Goal: Navigation & Orientation: Find specific page/section

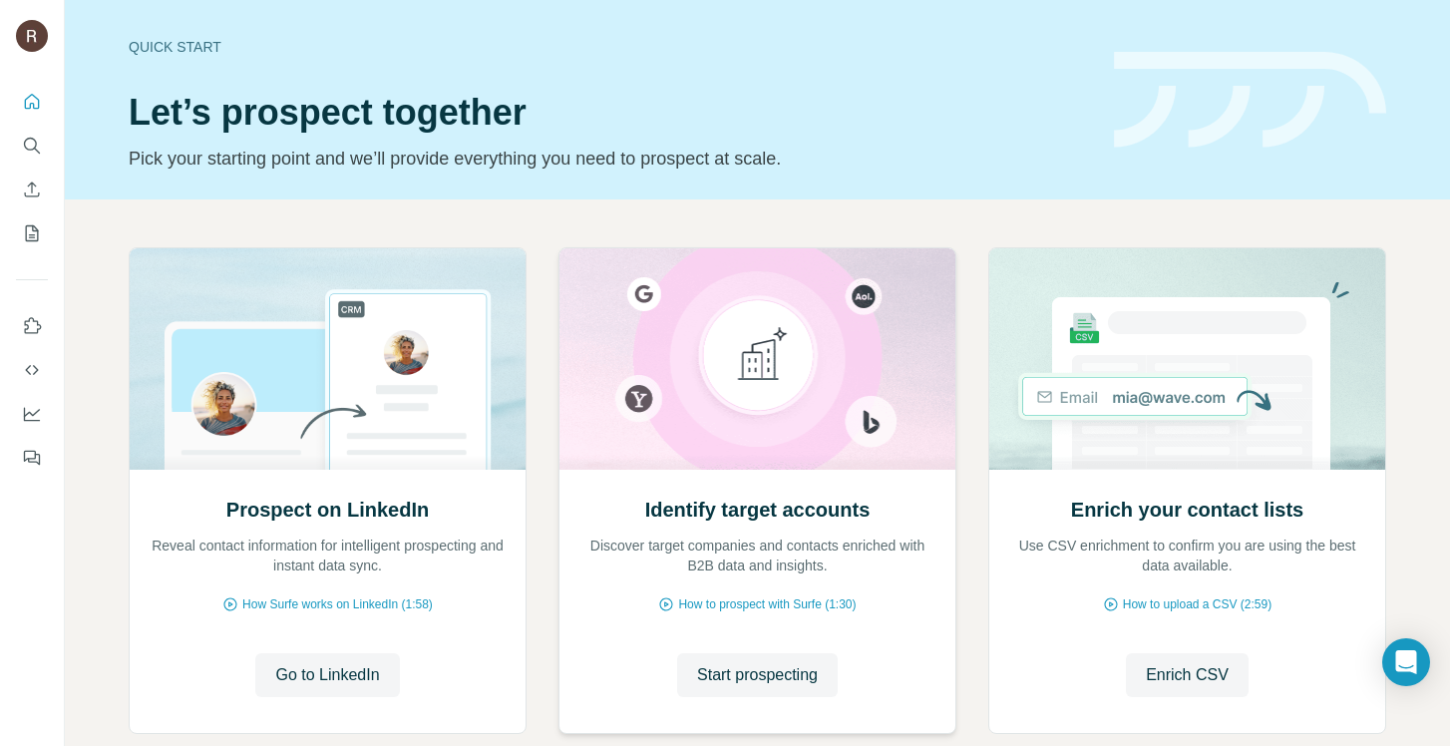
scroll to position [116, 0]
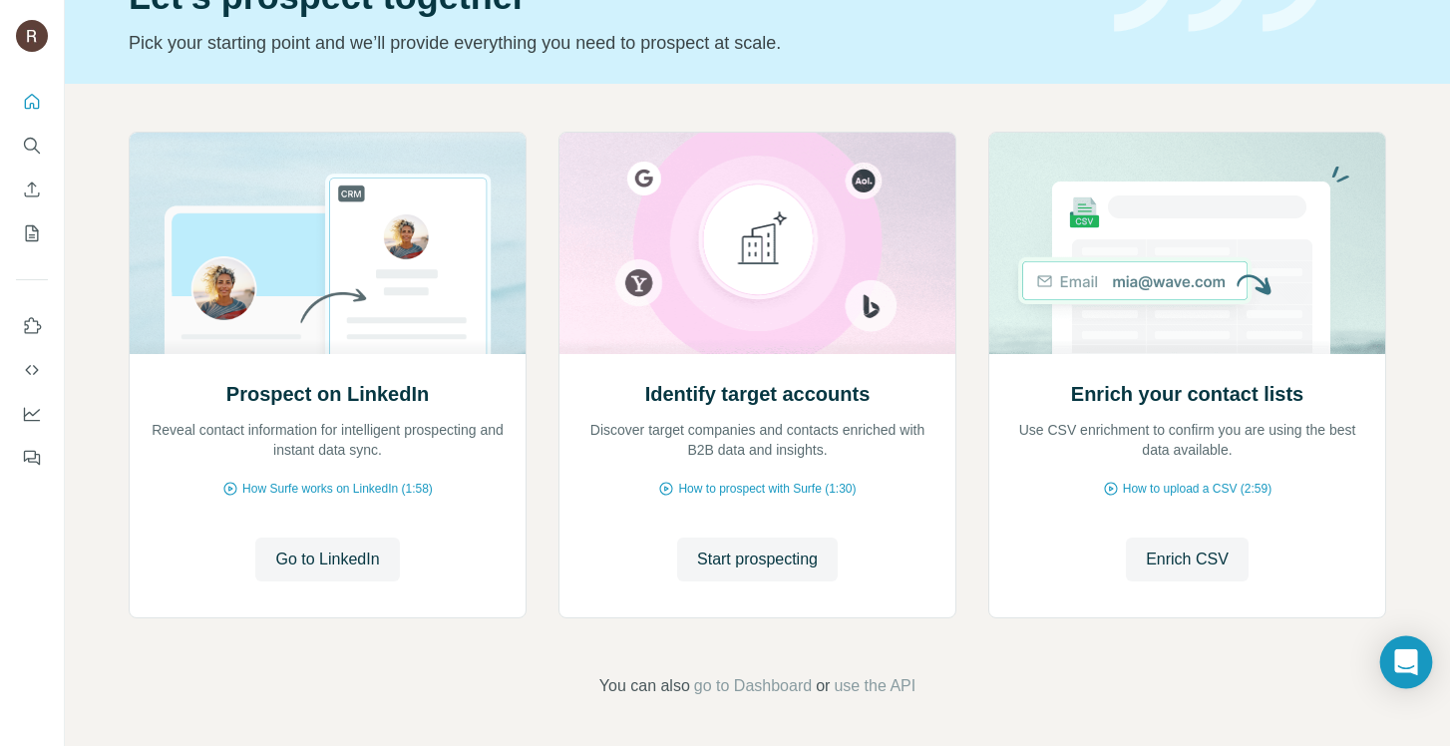
click at [1407, 662] on icon "Open Intercom Messenger" at bounding box center [1405, 662] width 23 height 26
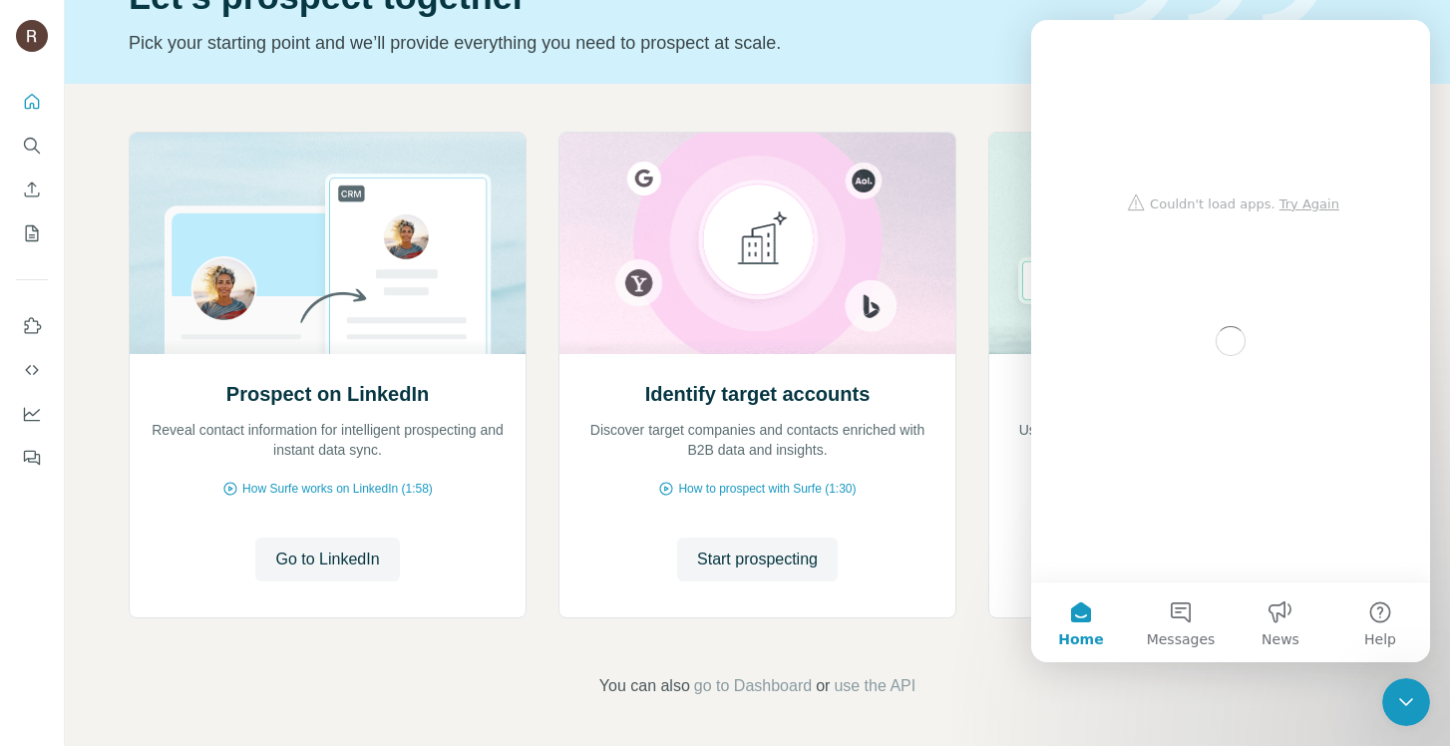
scroll to position [0, 0]
click at [892, 53] on p "Pick your starting point and we’ll provide everything you need to prospect at s…" at bounding box center [610, 43] width 962 height 28
click at [1182, 622] on button "Messages" at bounding box center [1181, 622] width 100 height 80
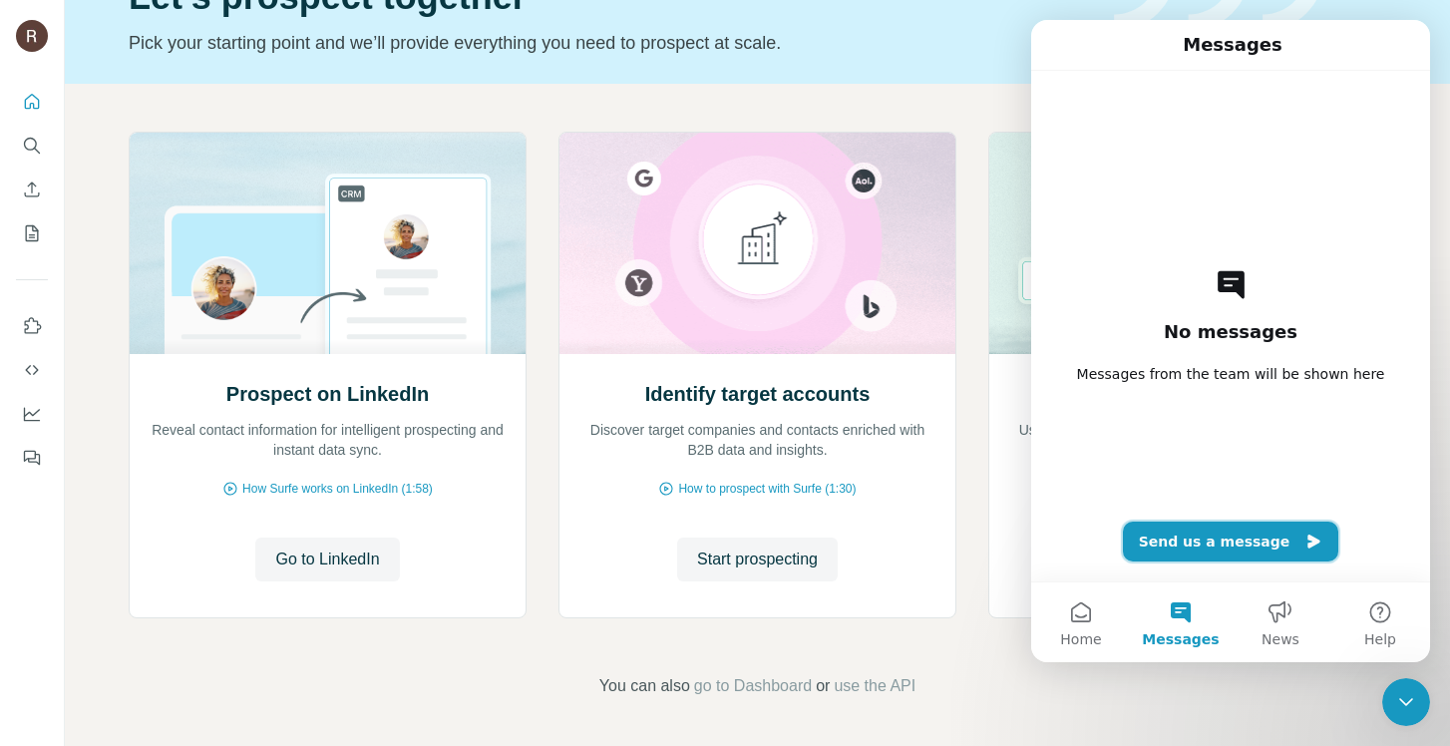
click at [1208, 541] on button "Send us a message" at bounding box center [1231, 542] width 216 height 40
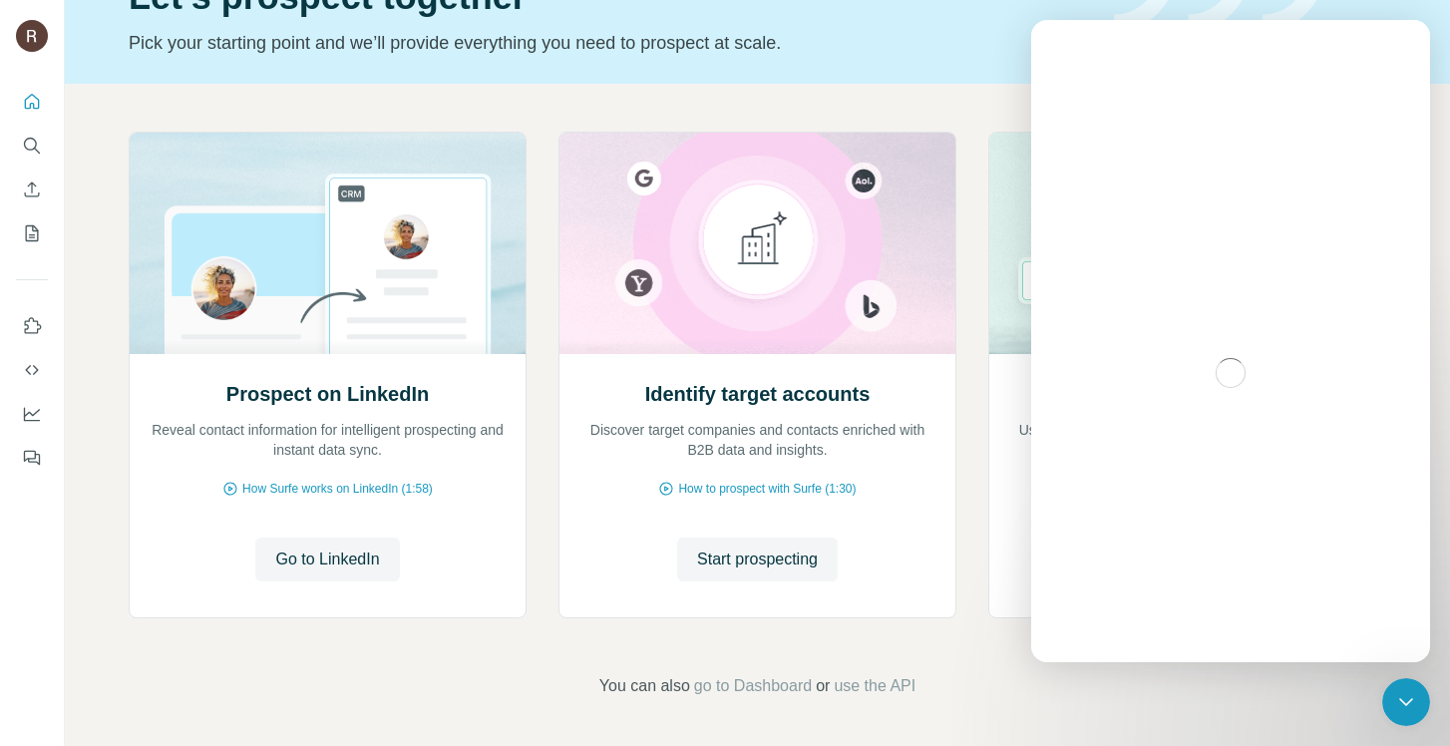
click at [1229, 377] on div "Intercom messenger" at bounding box center [1231, 373] width 35 height 35
click at [1409, 701] on icon "Close Intercom Messenger" at bounding box center [1406, 702] width 14 height 8
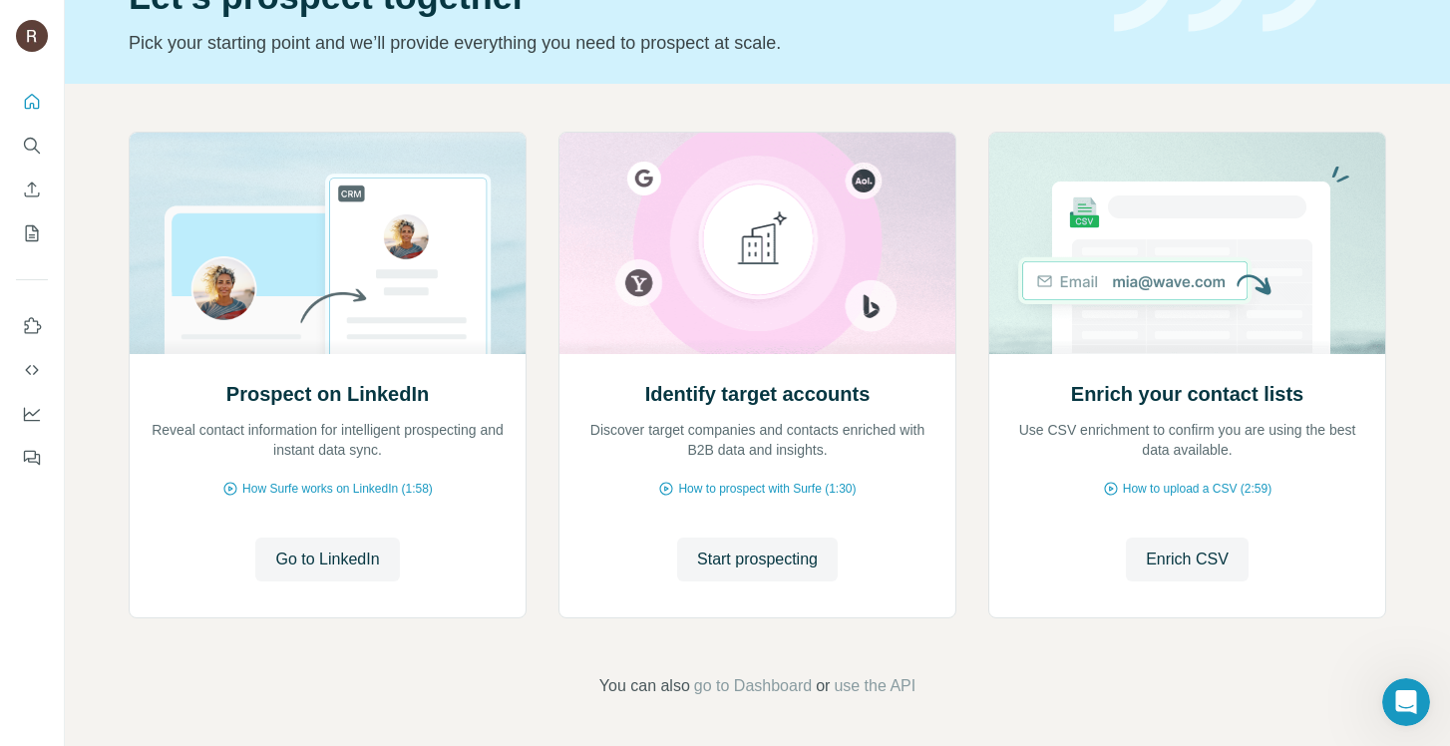
click at [1420, 707] on div "Open Intercom Messenger" at bounding box center [1406, 702] width 66 height 66
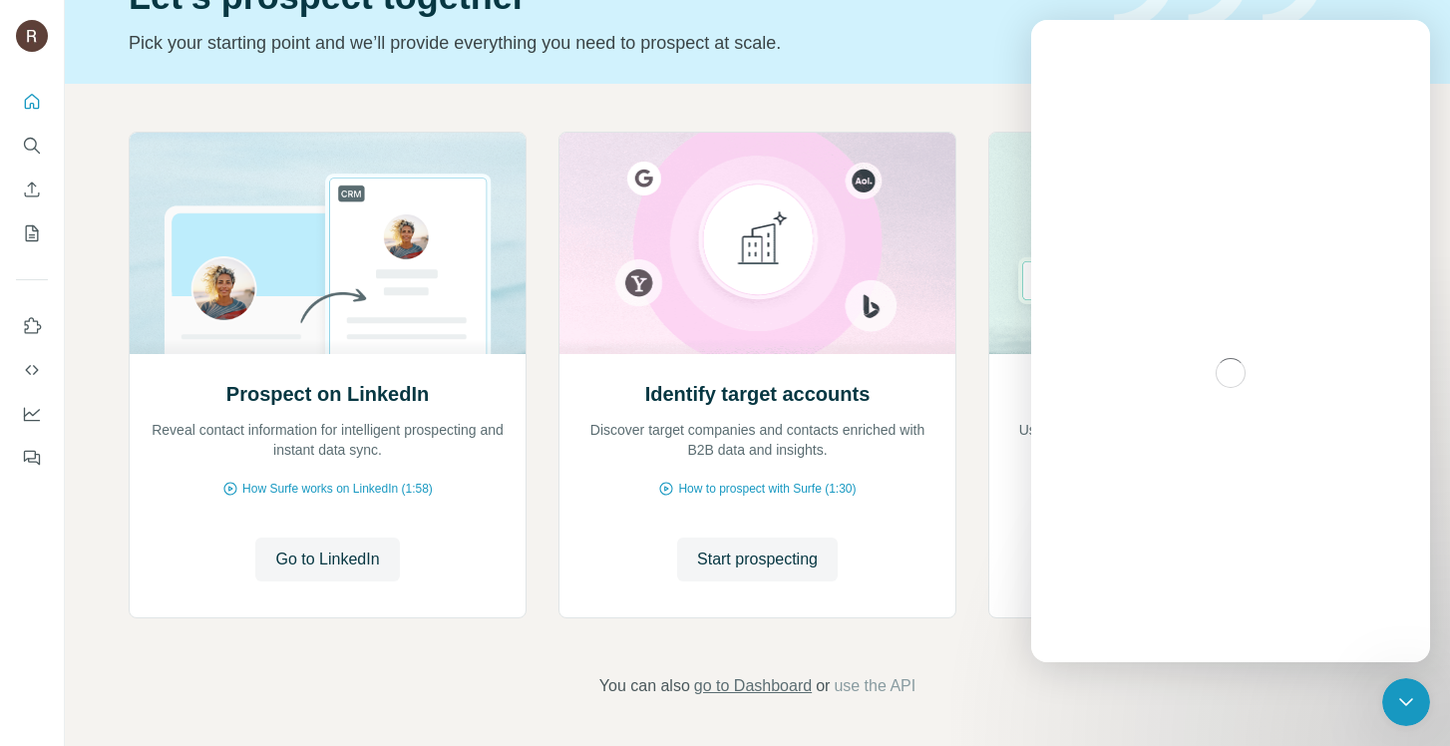
click at [780, 686] on span "go to Dashboard" at bounding box center [753, 686] width 118 height 24
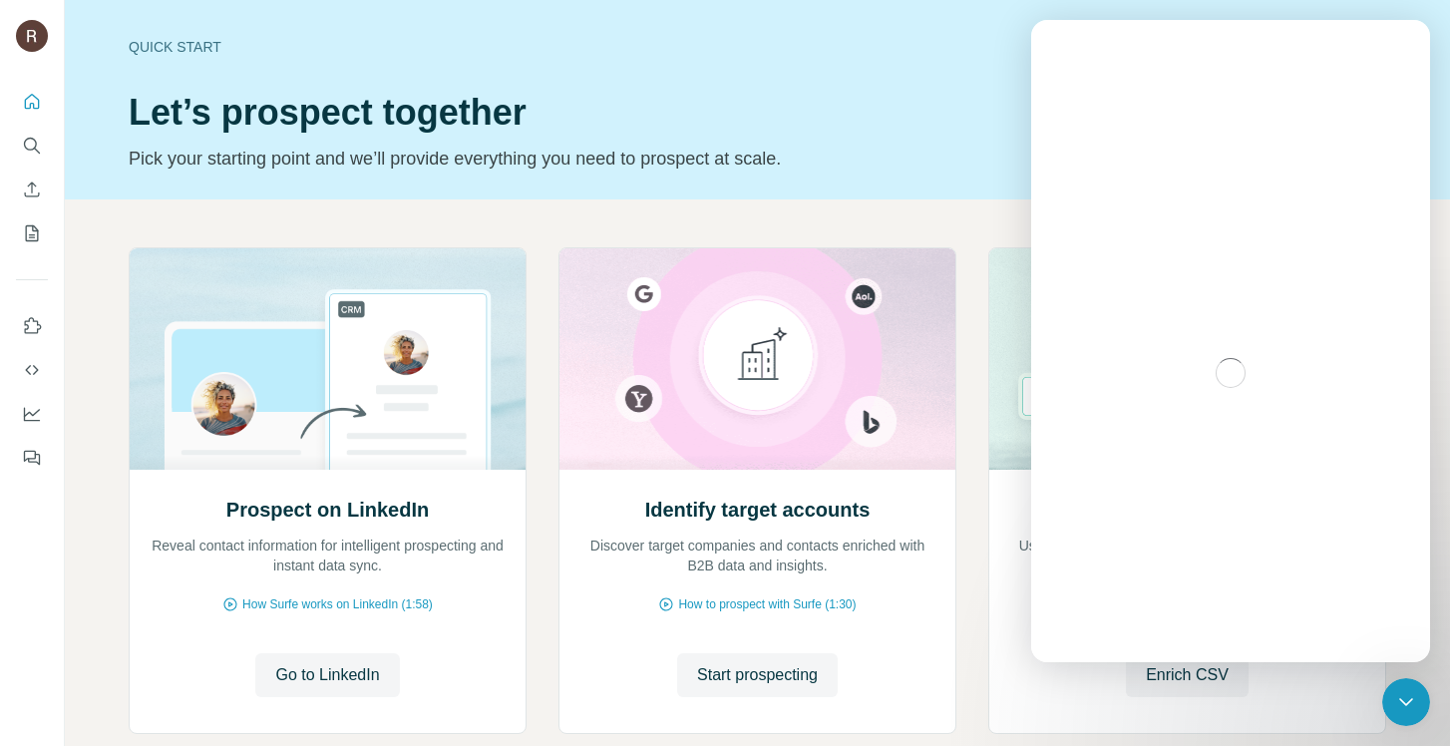
scroll to position [116, 0]
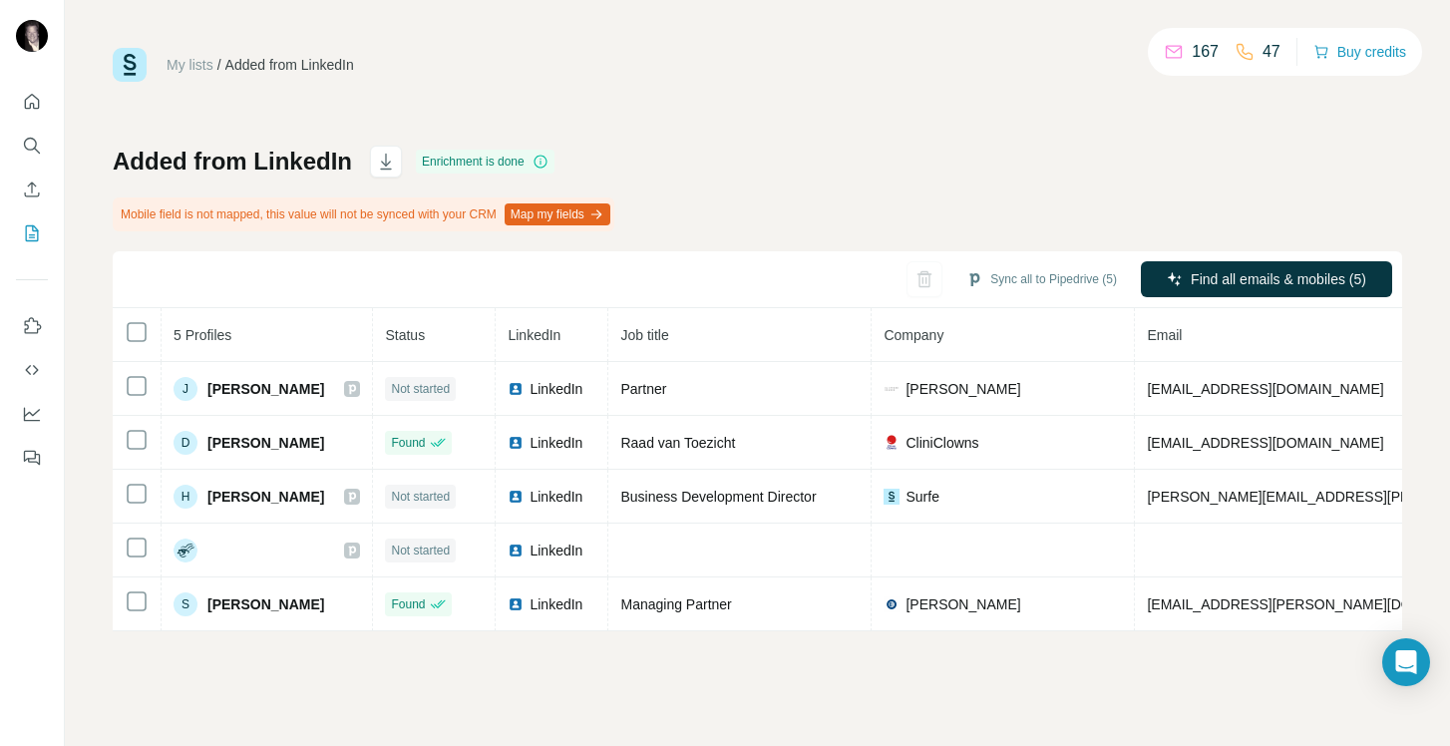
click at [859, 173] on div "Added from LinkedIn Enrichment is done Mobile field is not mapped, this value w…" at bounding box center [758, 389] width 1290 height 486
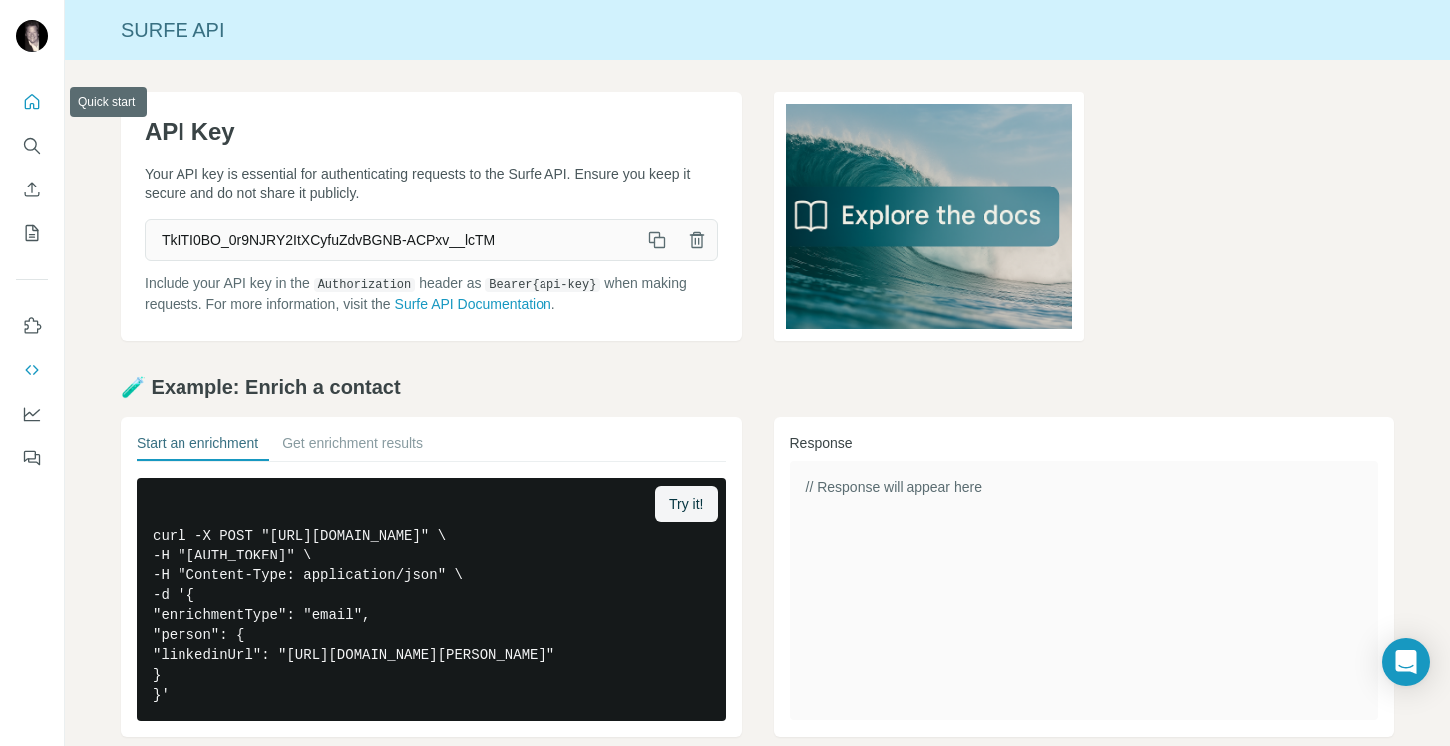
click at [34, 99] on icon "Quick start" at bounding box center [32, 102] width 20 height 20
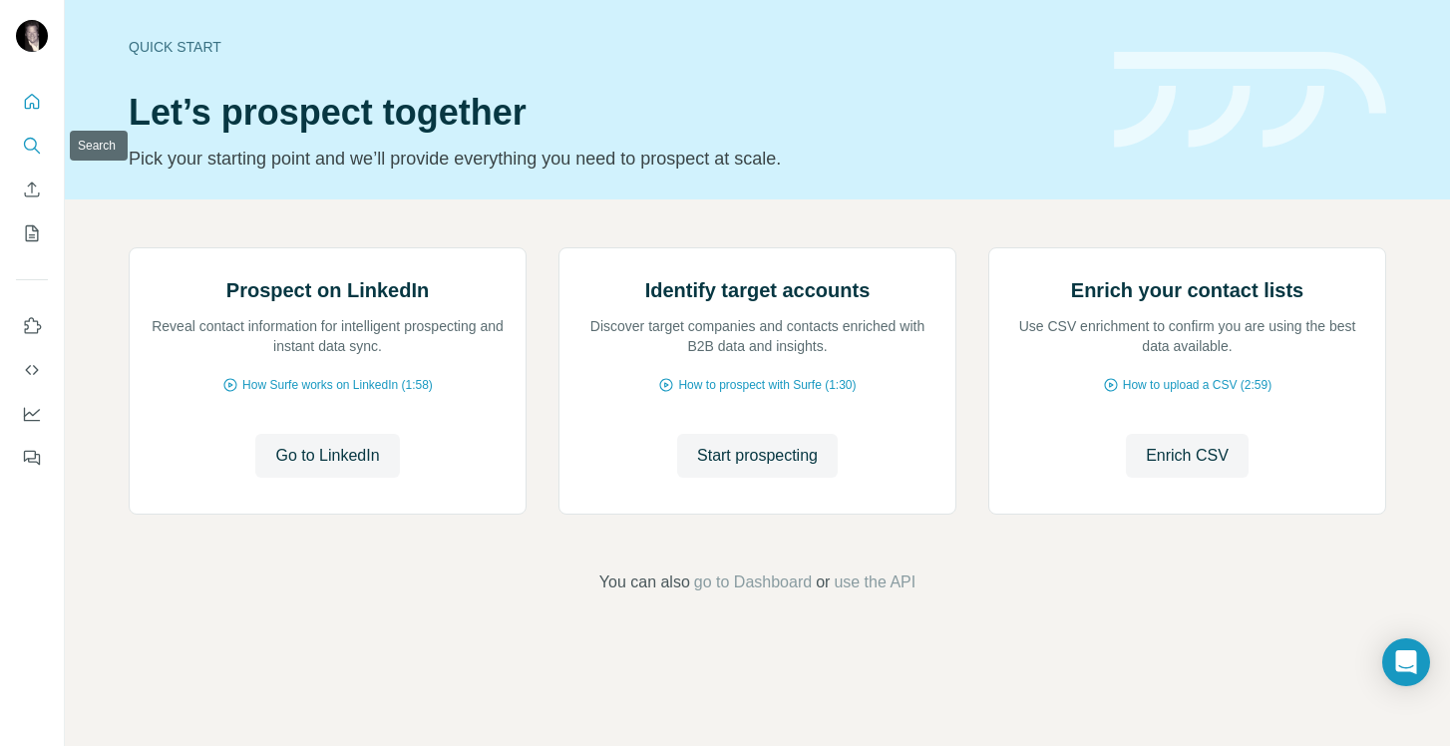
click at [37, 146] on icon "Search" at bounding box center [32, 146] width 20 height 20
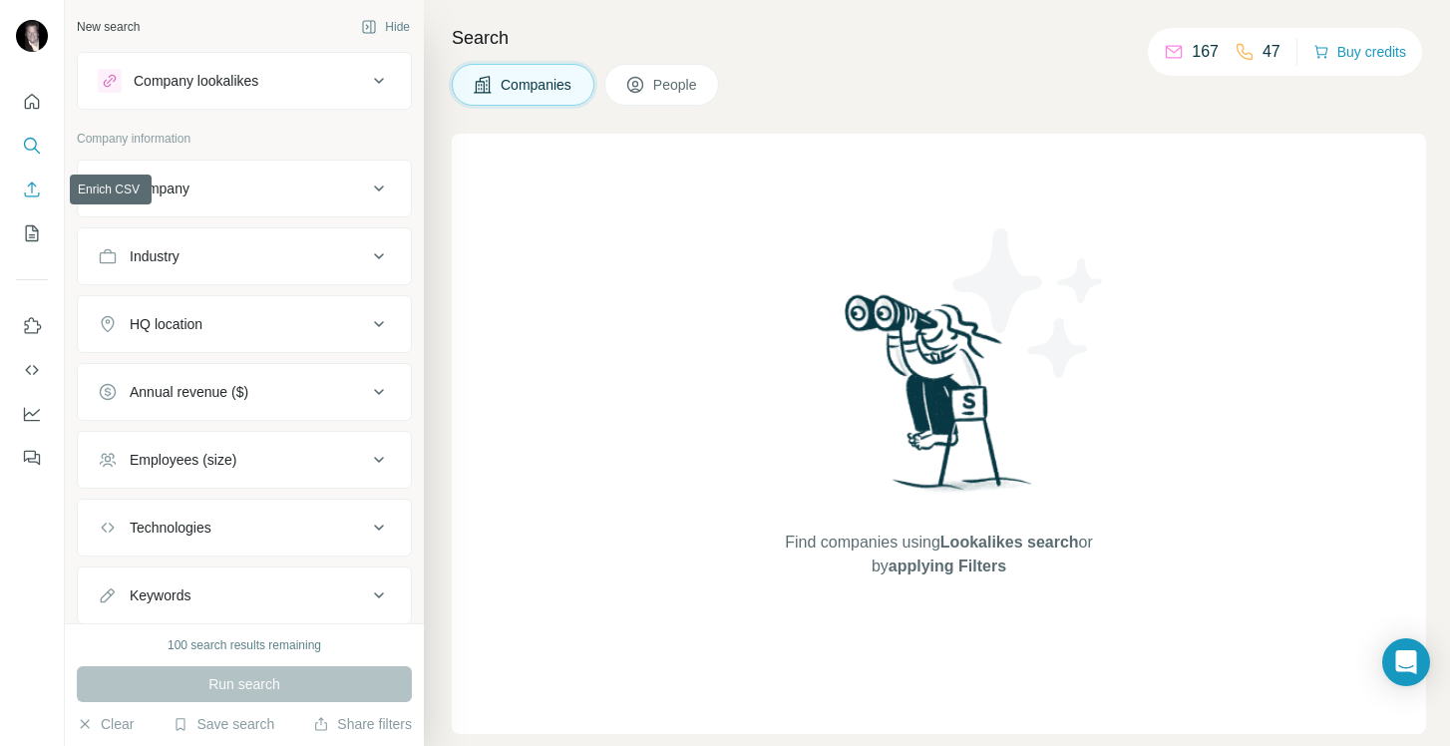
click at [32, 194] on icon "Enrich CSV" at bounding box center [32, 190] width 20 height 20
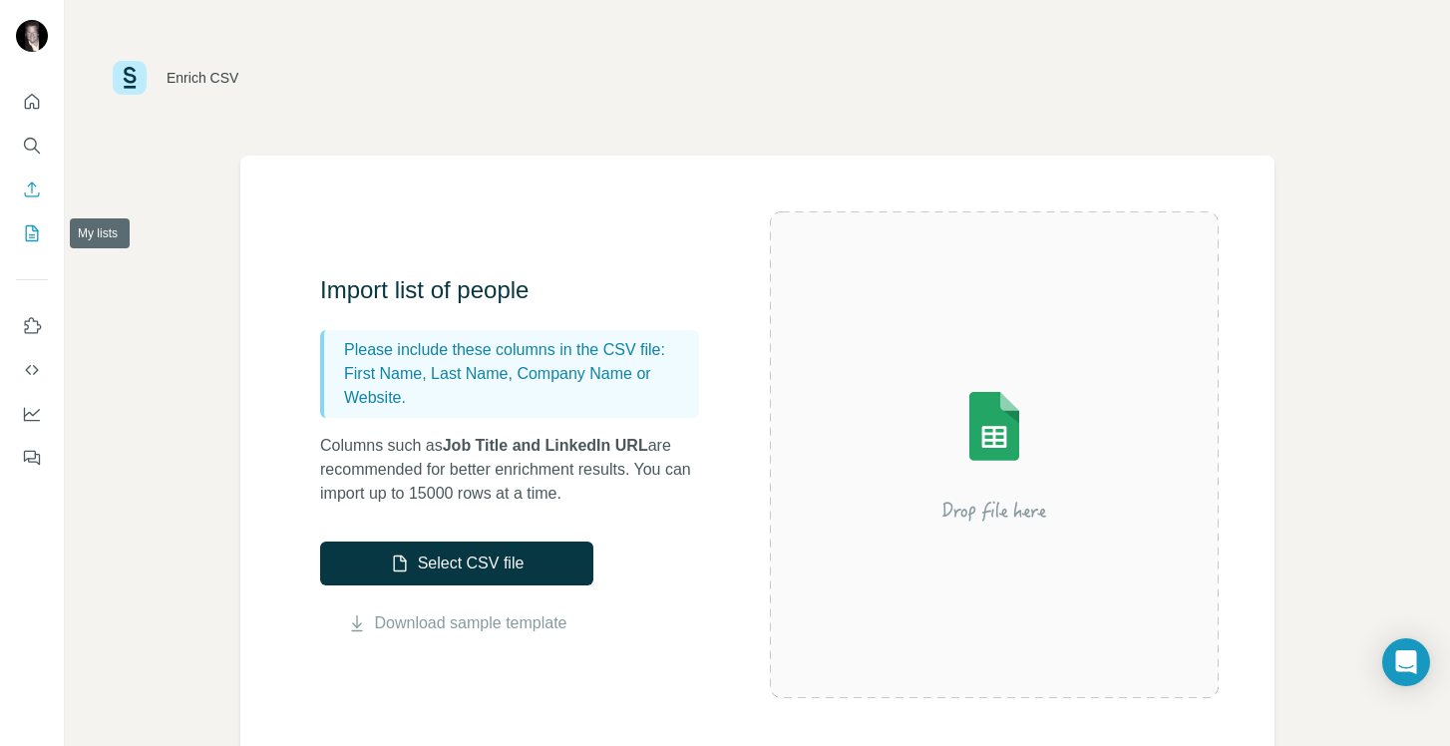
click at [31, 235] on icon "My lists" at bounding box center [34, 231] width 10 height 13
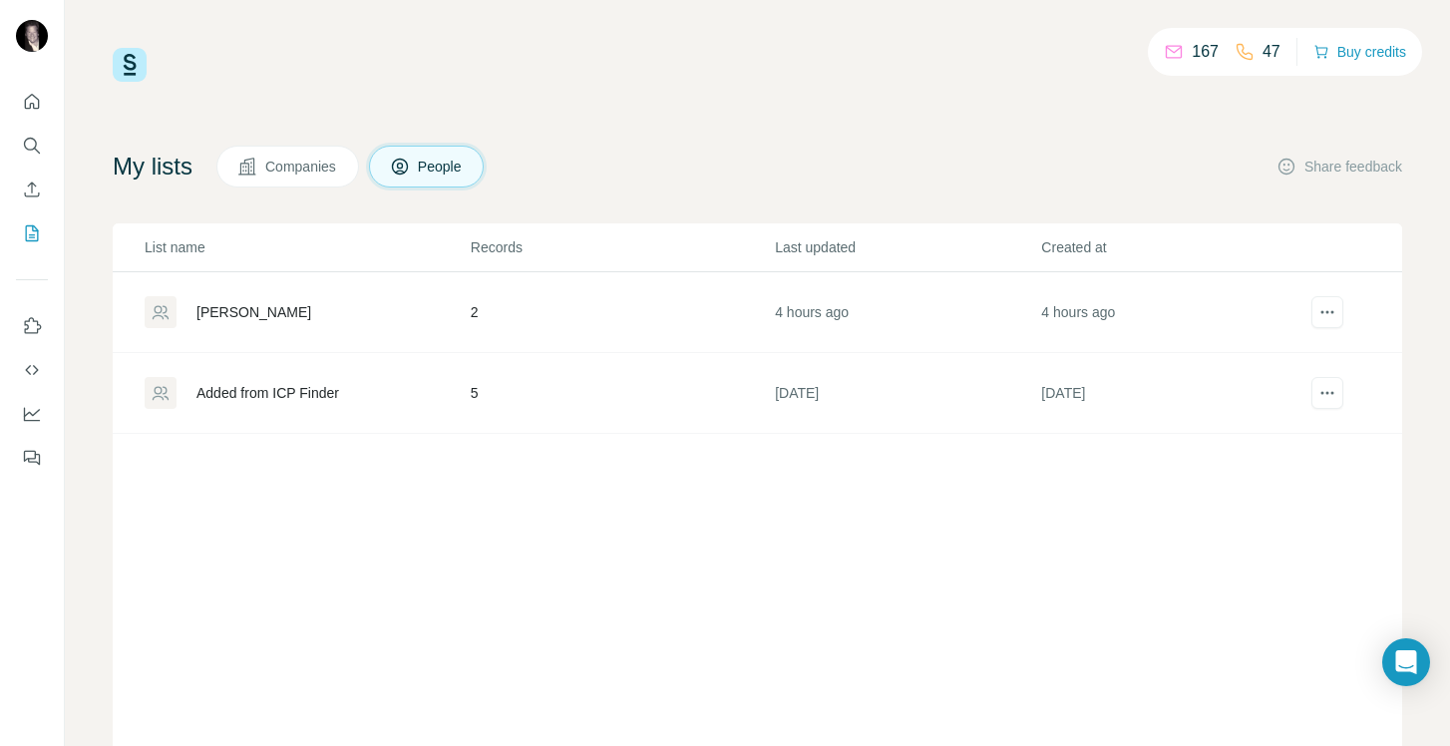
click at [258, 311] on div "Clifford Chance" at bounding box center [253, 312] width 115 height 20
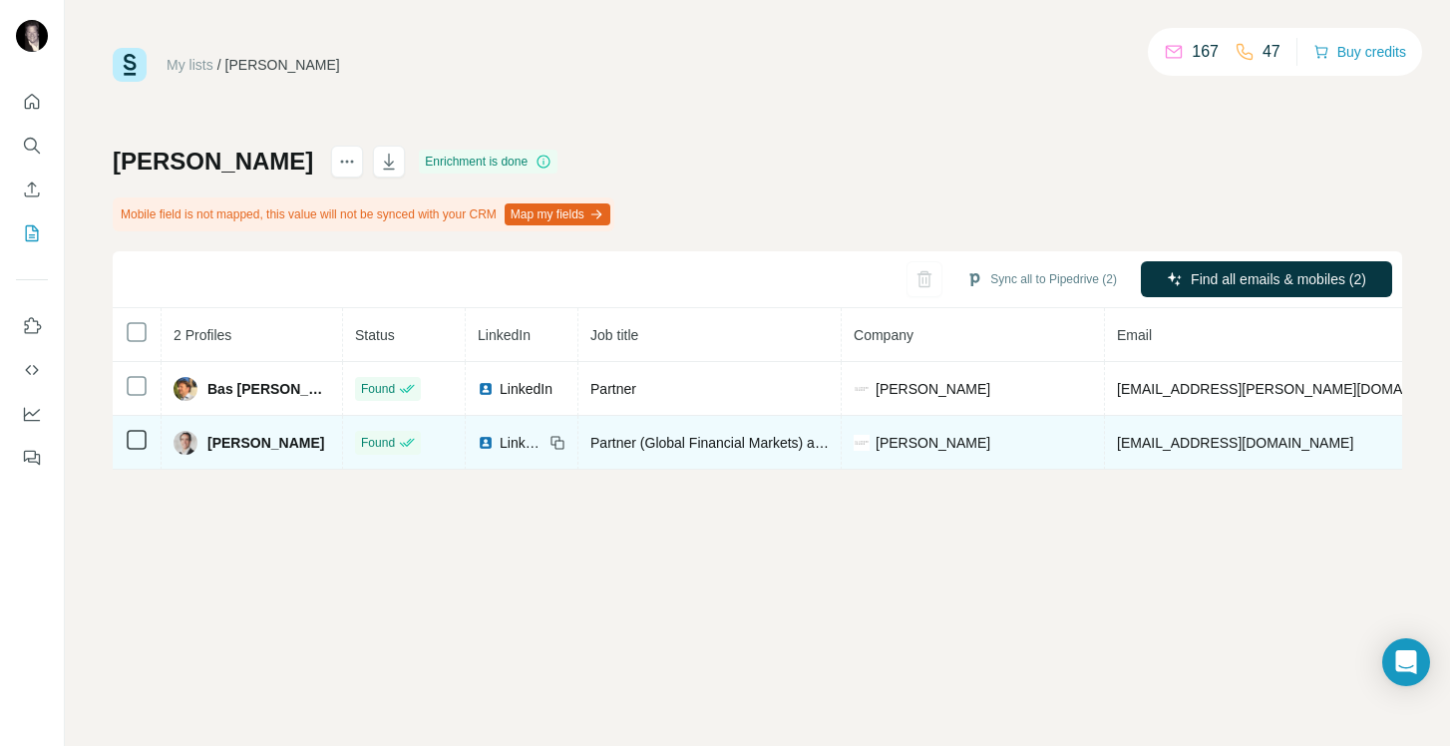
click at [255, 444] on span "Boudewijn Vermeer" at bounding box center [265, 443] width 117 height 20
click at [192, 441] on img at bounding box center [186, 443] width 24 height 24
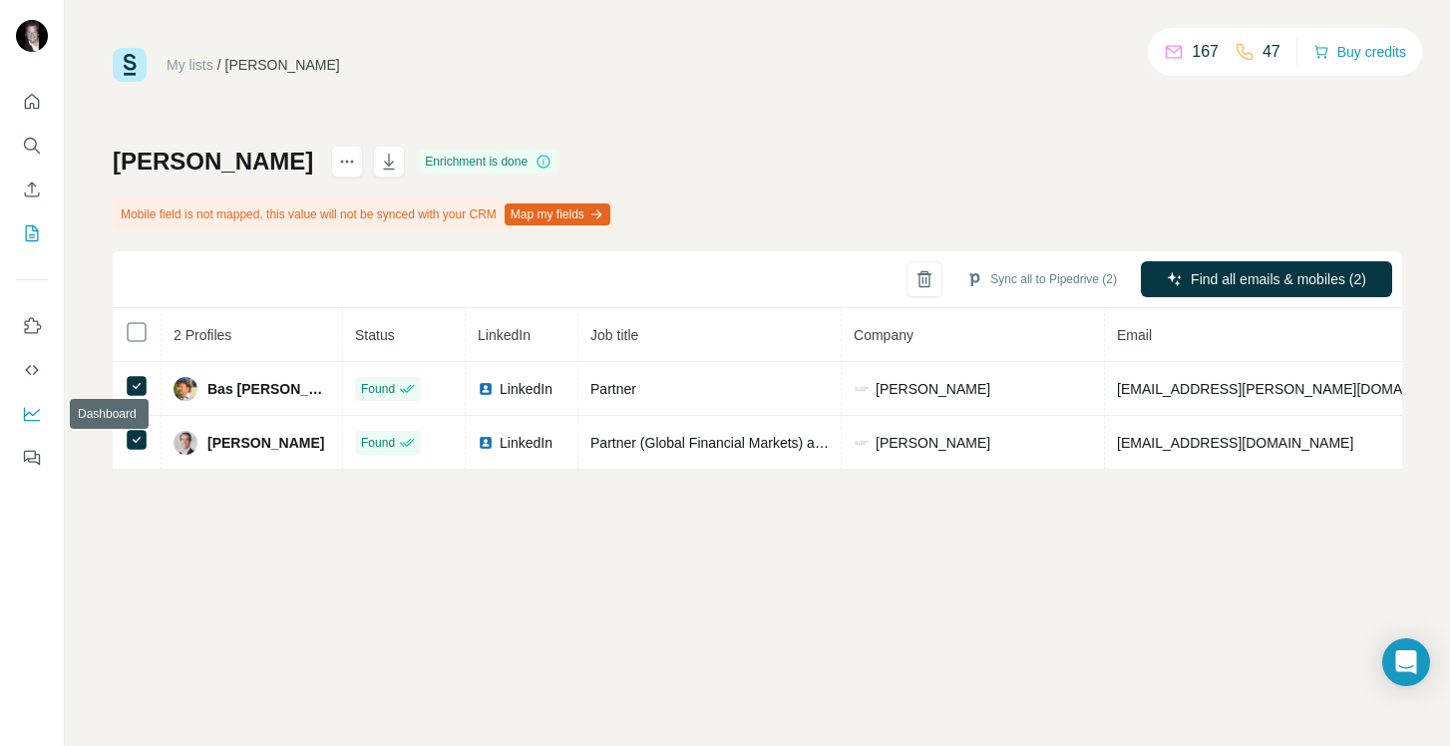
click at [33, 412] on icon "Dashboard" at bounding box center [32, 414] width 20 height 20
